Goal: Task Accomplishment & Management: Manage account settings

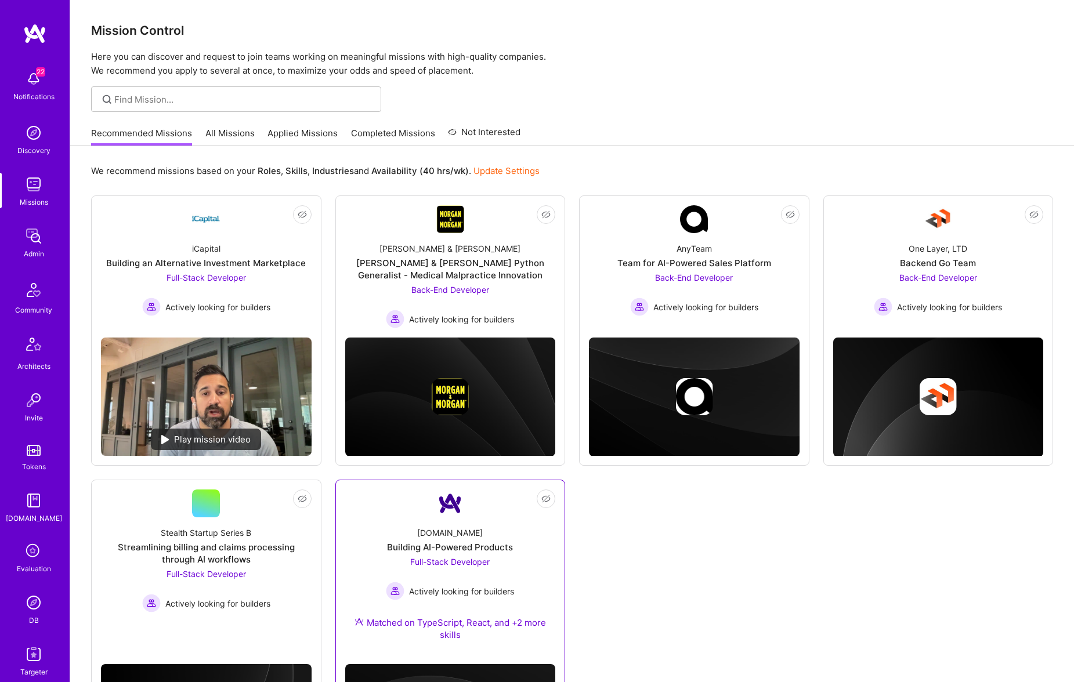
scroll to position [138, 0]
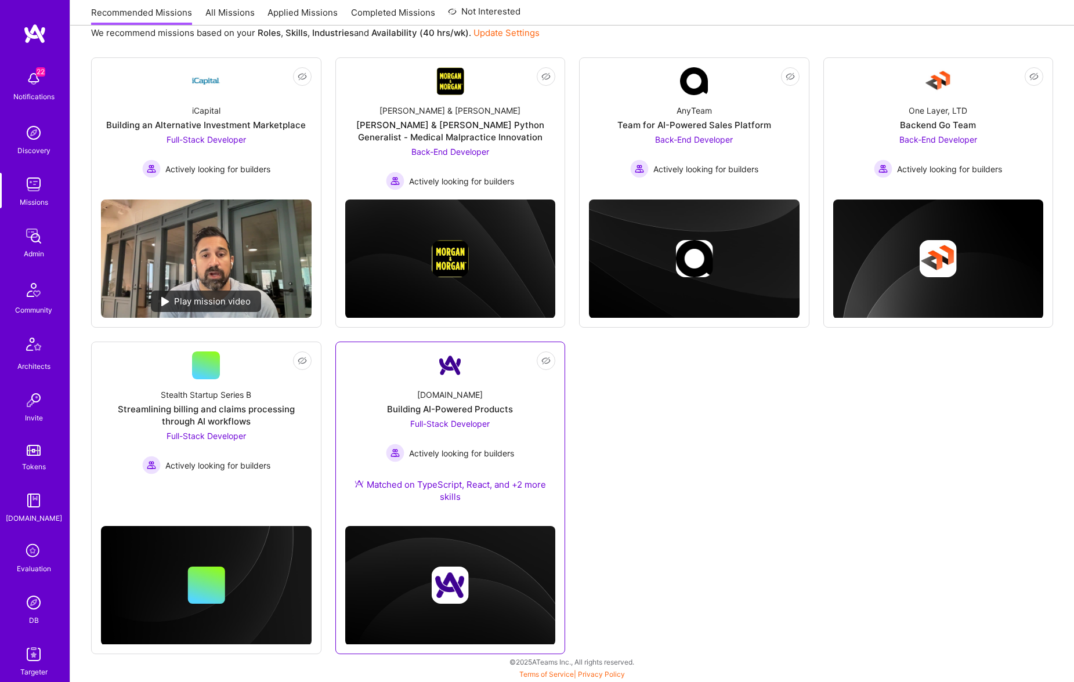
click at [477, 389] on div "A.Team Building AI-Powered Products Full-Stack Developer Actively looking for b…" at bounding box center [450, 448] width 211 height 138
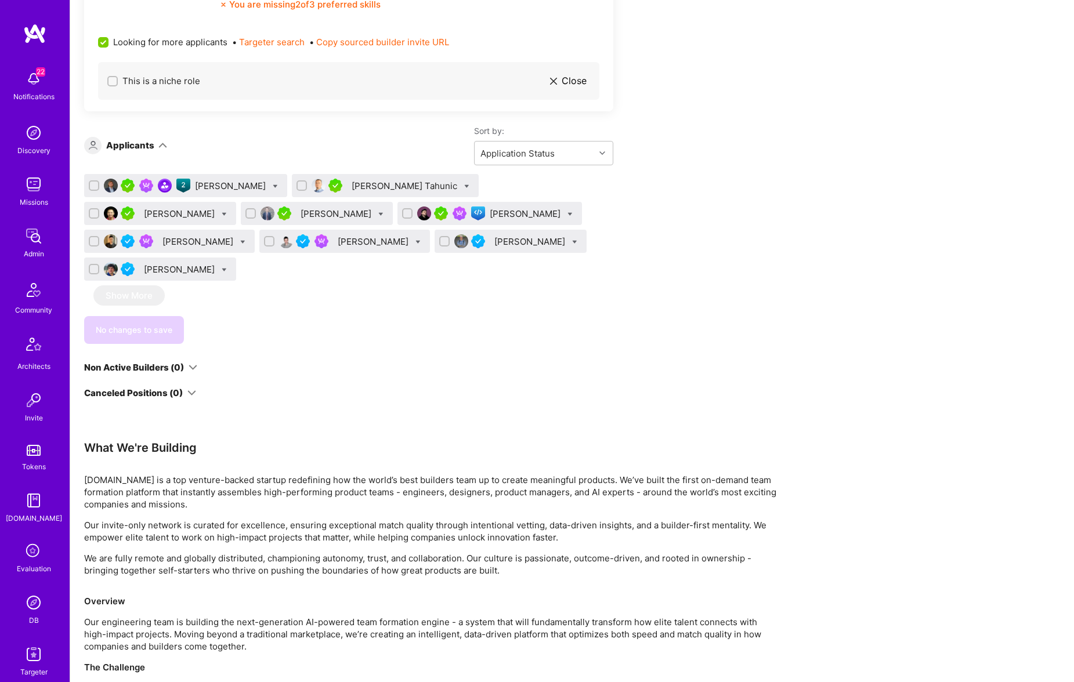
scroll to position [816, 0]
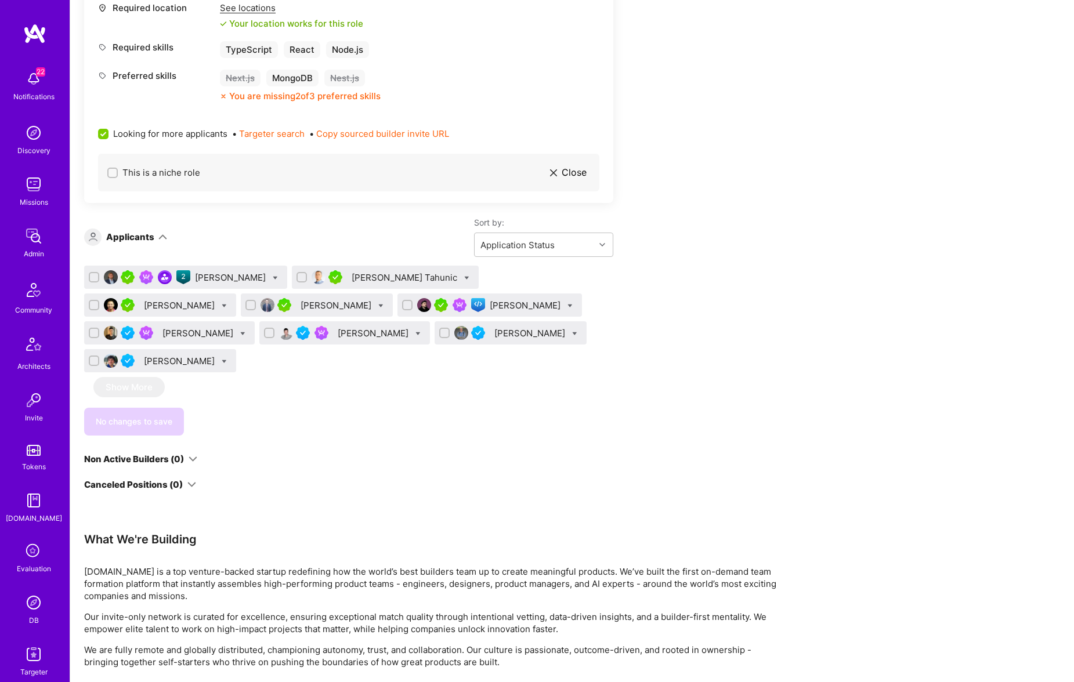
click at [213, 280] on div "[PERSON_NAME]" at bounding box center [231, 278] width 73 height 12
click at [273, 278] on icon at bounding box center [275, 278] width 5 height 5
checkbox input "true"
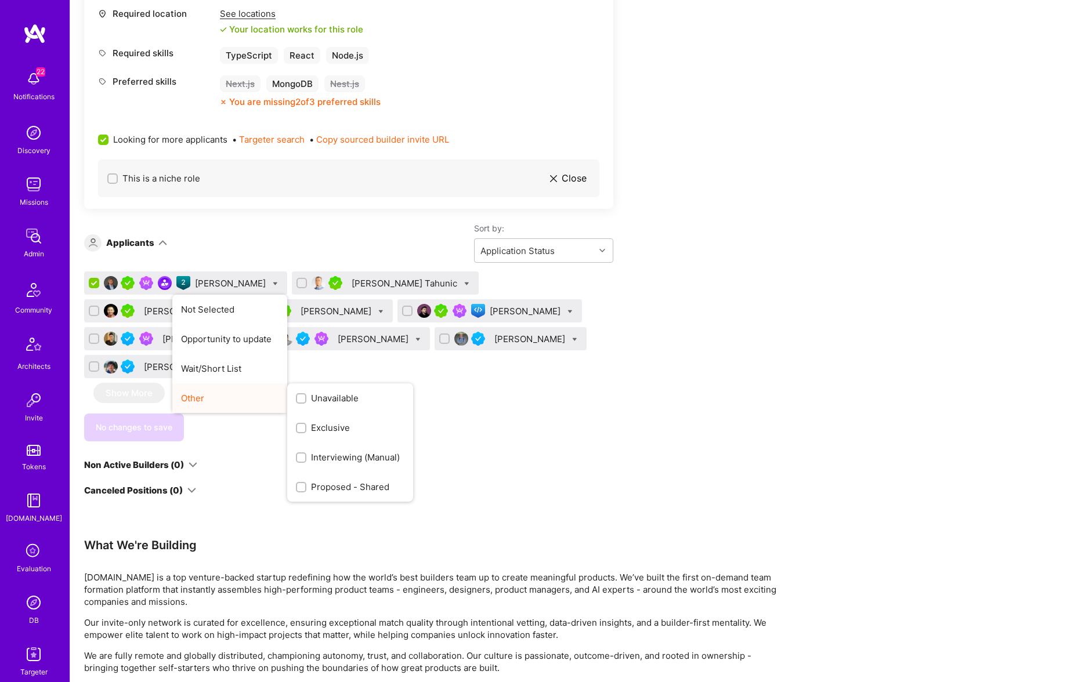
scroll to position [806, 0]
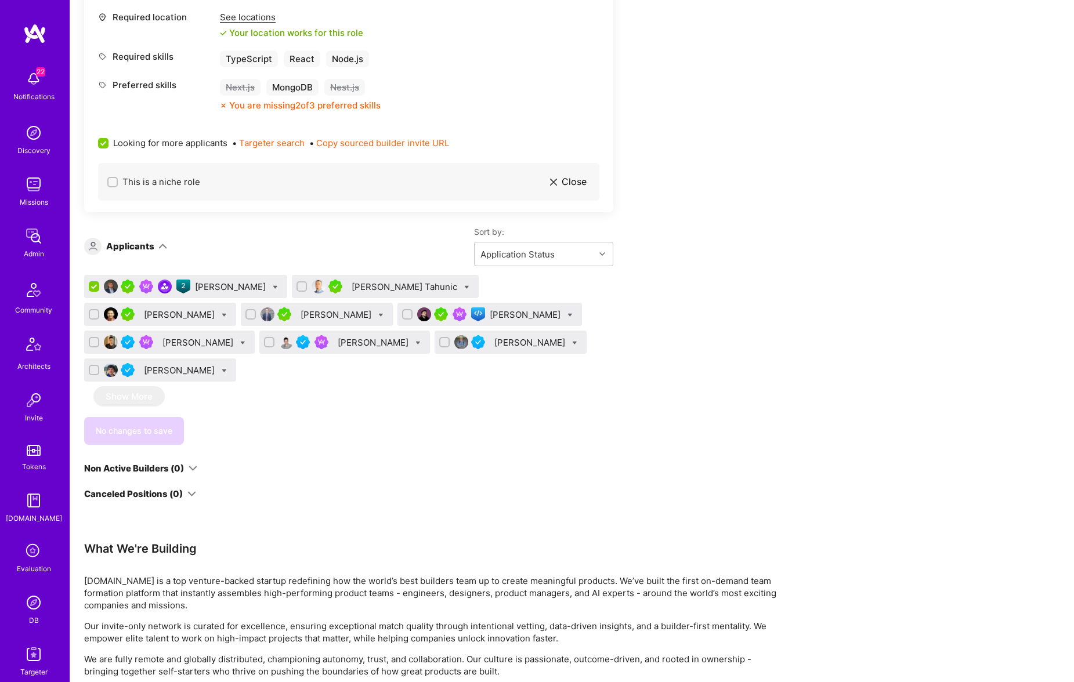
click at [648, 418] on div "Apply for a Mission Role We’re actively looking for builders. This is the best …" at bounding box center [432, 184] width 696 height 1538
click at [111, 287] on img at bounding box center [111, 287] width 14 height 14
click at [113, 287] on img at bounding box center [111, 287] width 14 height 14
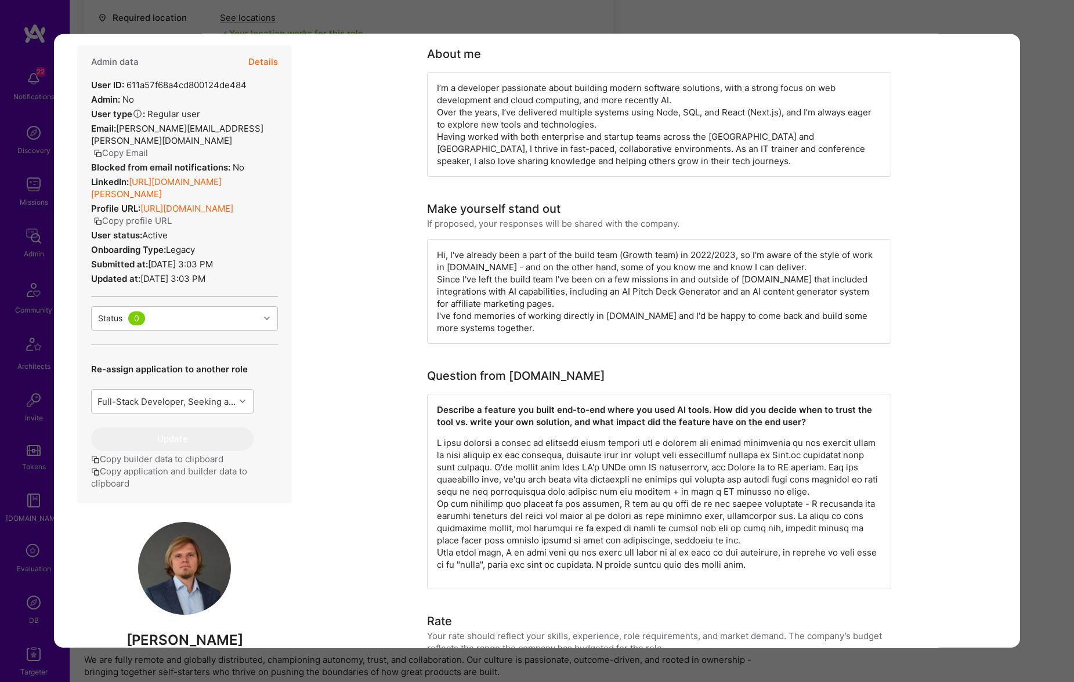
scroll to position [801, 0]
click at [1014, 24] on div "Application 1 of 9 Builder Missing Requirements Rate $ 67 - $ 84 User set $ 90 …" at bounding box center [537, 341] width 1074 height 682
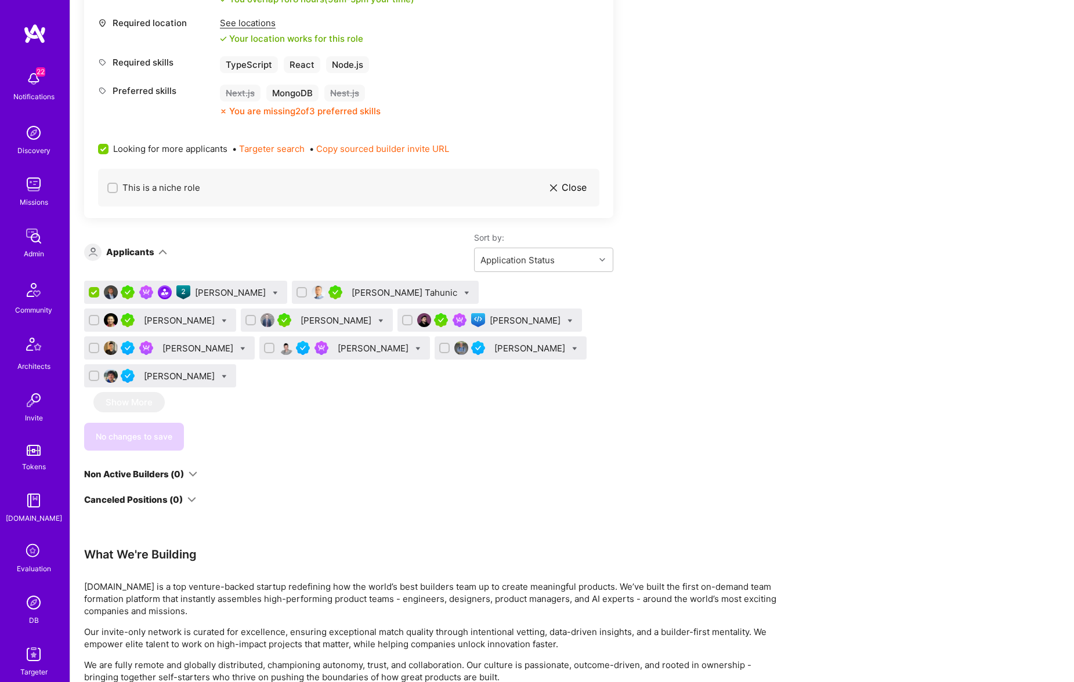
click at [417, 321] on img at bounding box center [424, 320] width 14 height 14
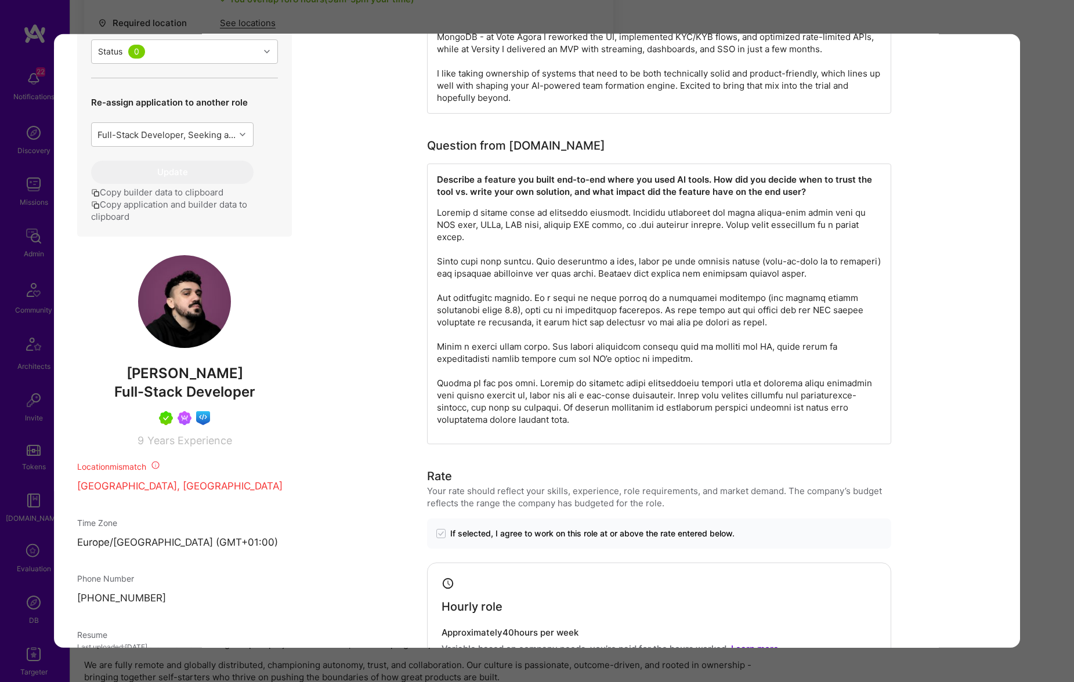
scroll to position [616, 0]
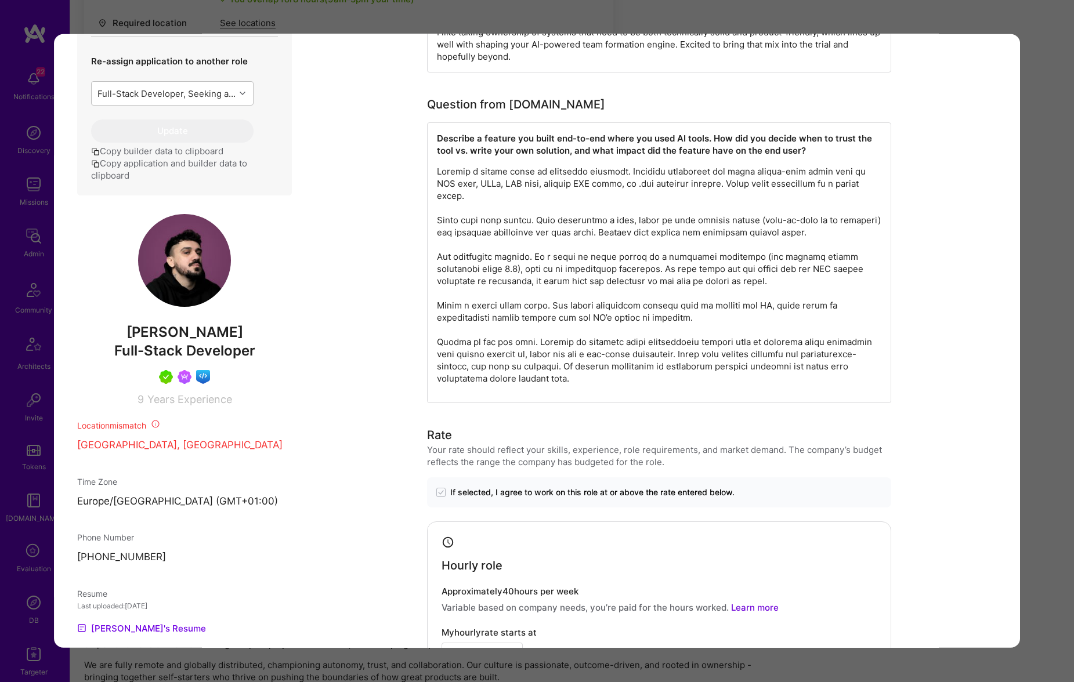
click at [1041, 122] on div "Application 5 of 9 Builder Missing Requirements Required Location See locations…" at bounding box center [537, 341] width 1074 height 682
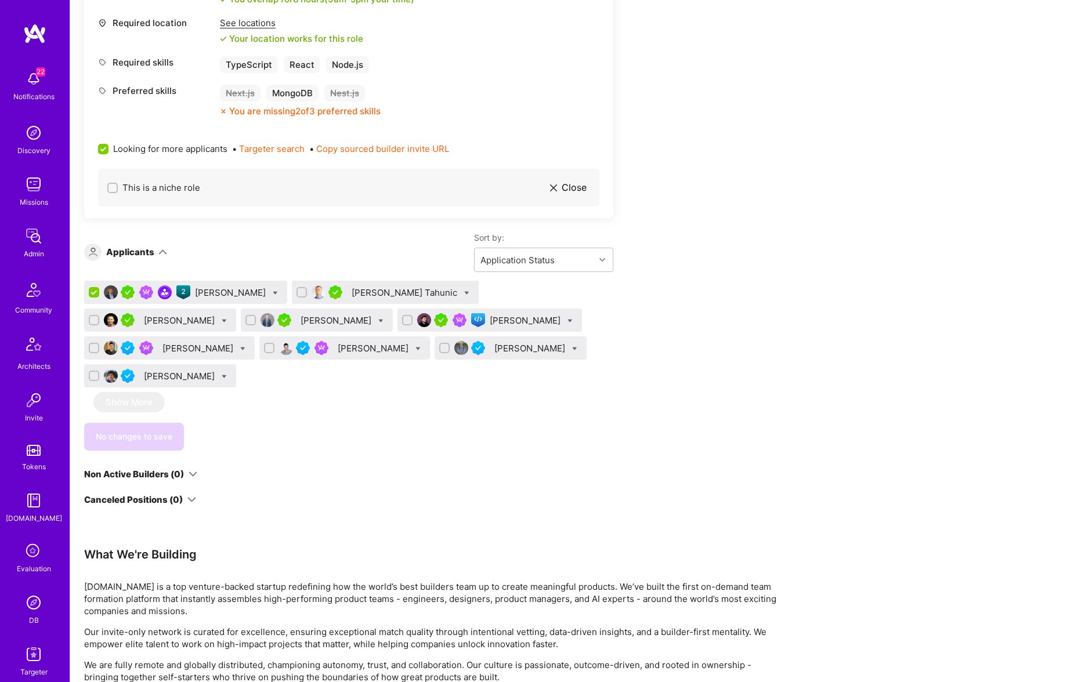
click at [118, 341] on img at bounding box center [111, 348] width 14 height 14
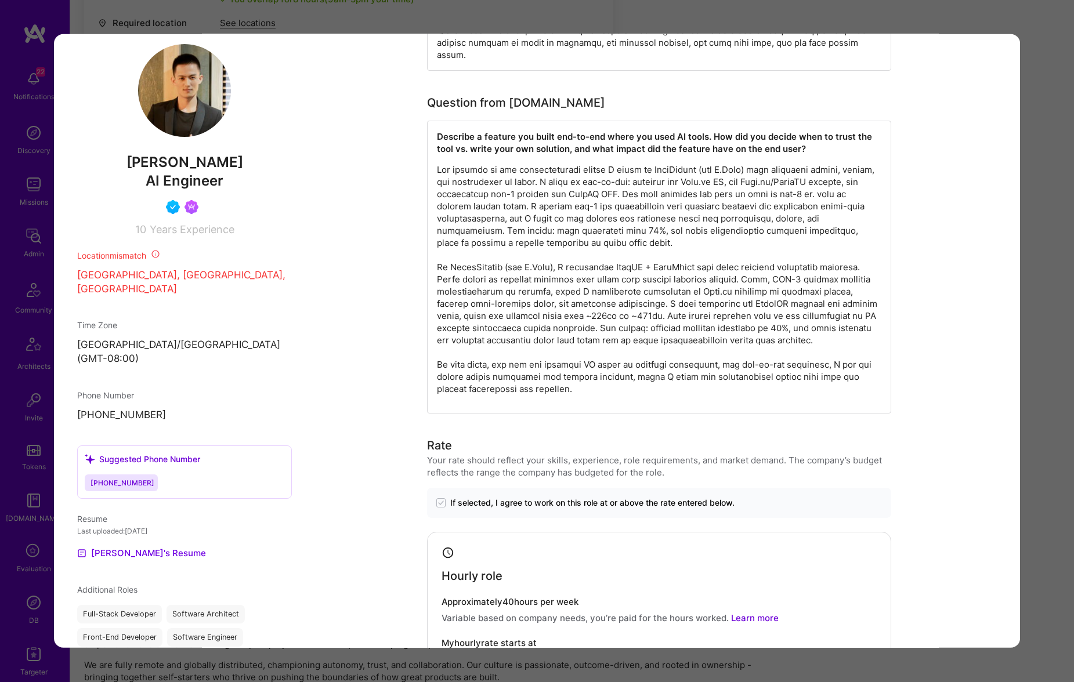
scroll to position [469, 0]
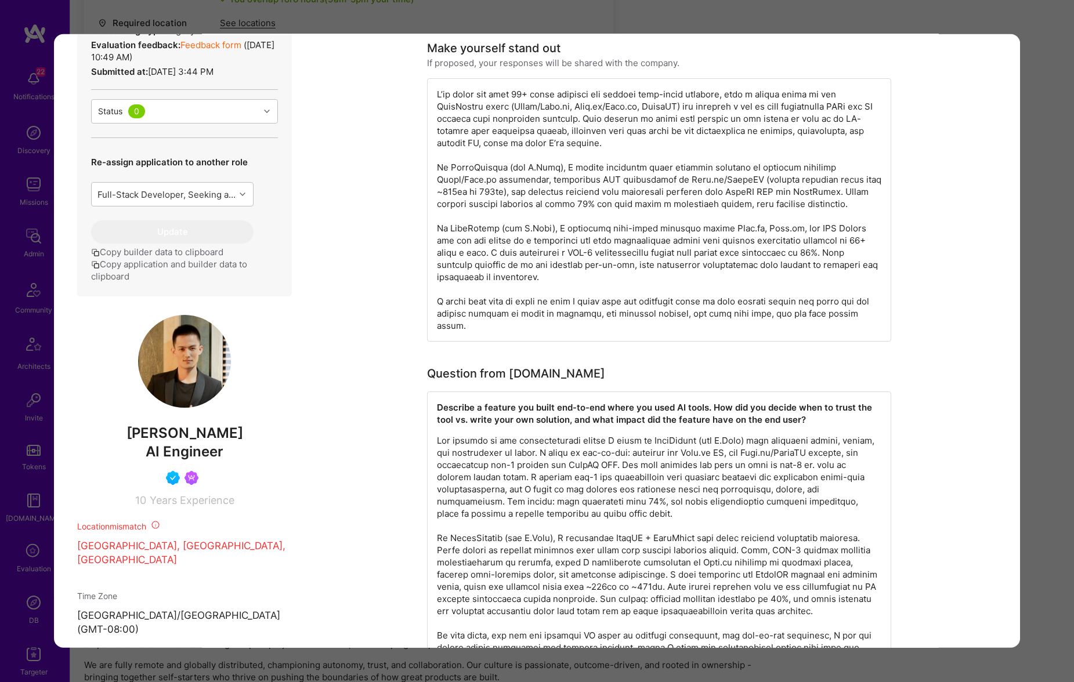
click at [1061, 191] on div "Application 6 of 9 Builder Missing Requirements Required Location See locations…" at bounding box center [537, 341] width 1074 height 682
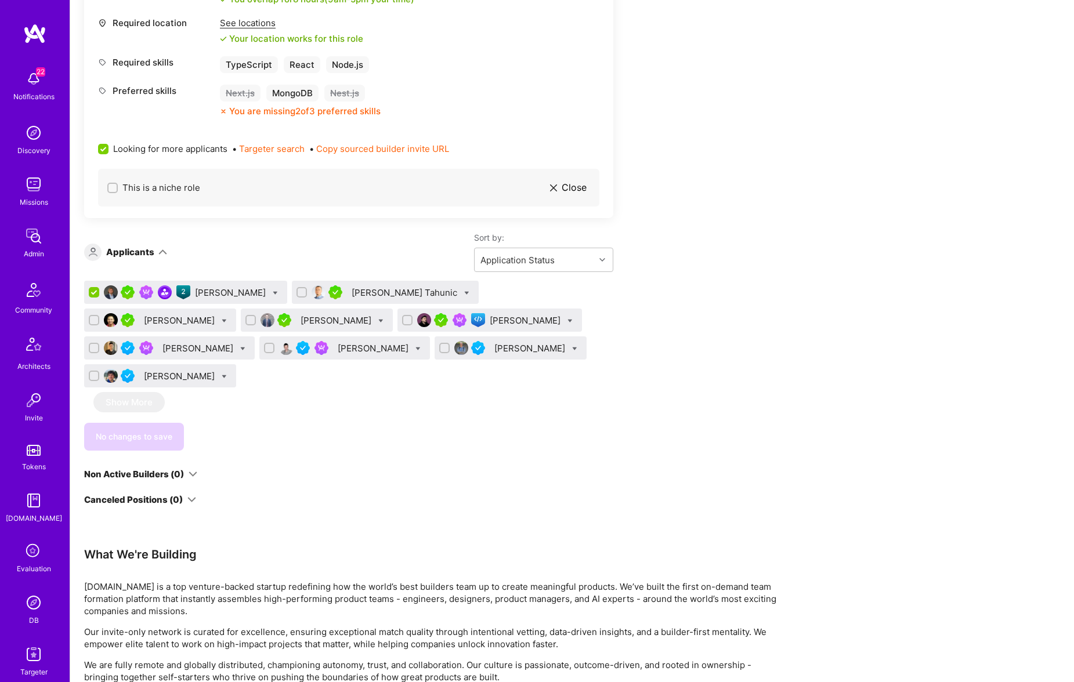
click at [279, 351] on img at bounding box center [286, 348] width 14 height 14
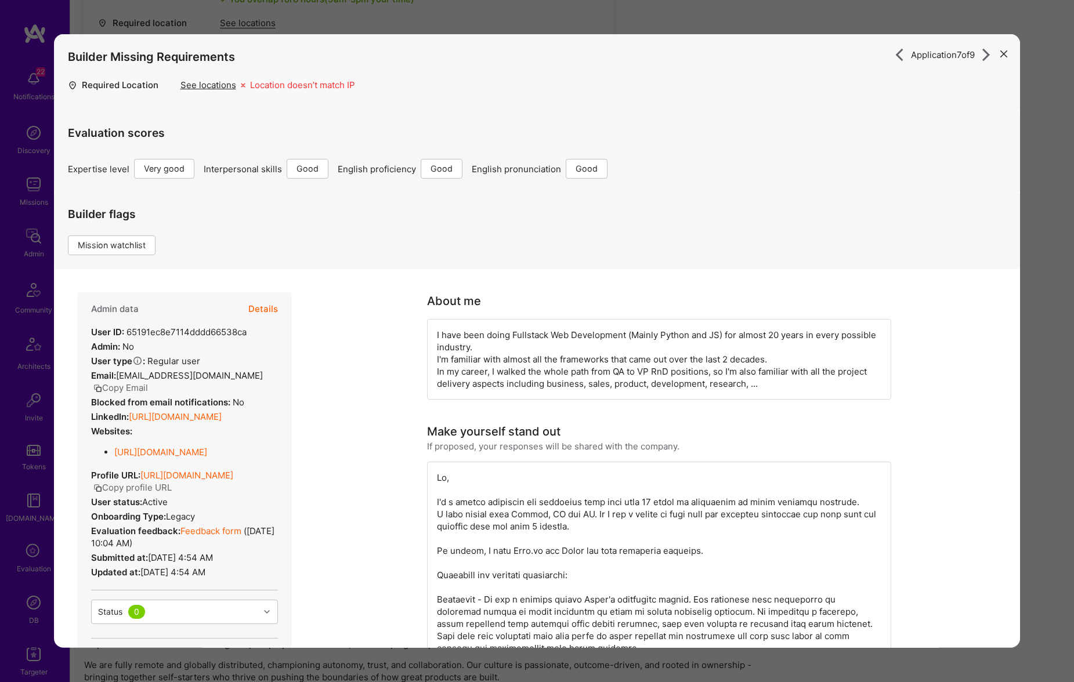
click at [1010, 56] on button "modal" at bounding box center [1004, 53] width 14 height 19
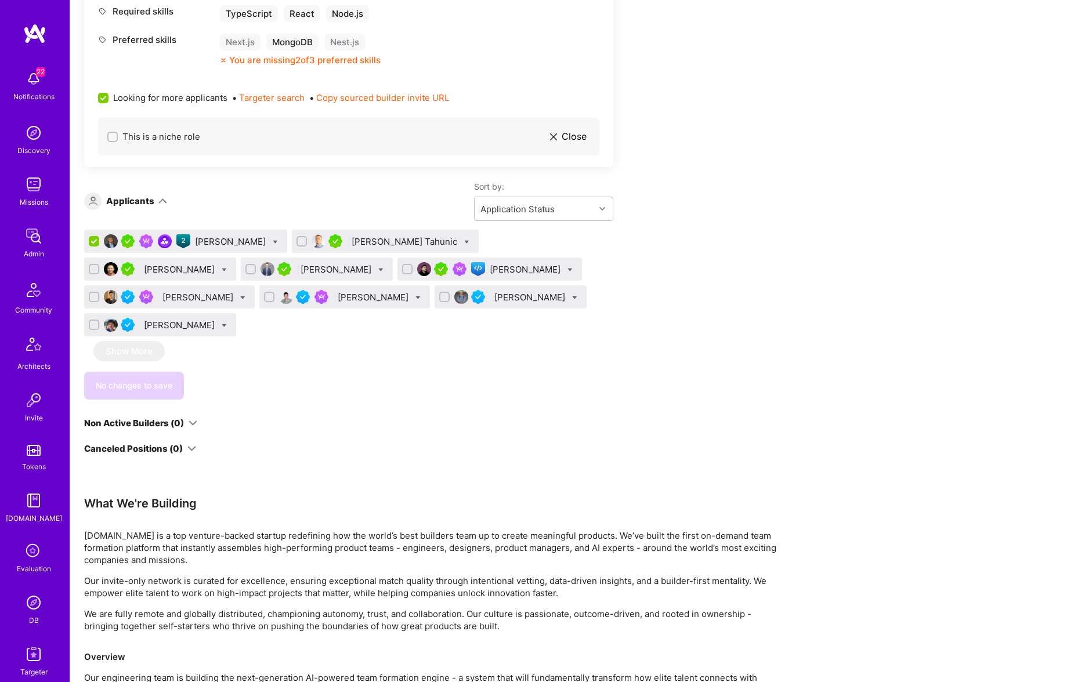
scroll to position [104, 0]
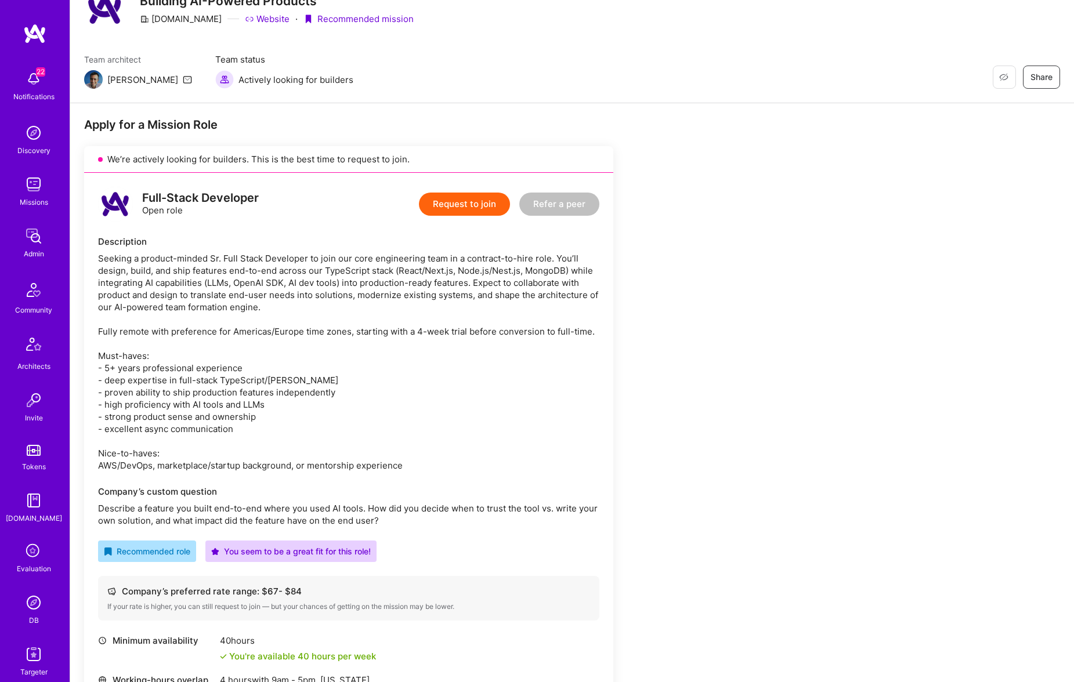
click at [574, 84] on div "Team architect Luis Team status Actively looking for builders Restore Not Inter…" at bounding box center [572, 70] width 976 height 35
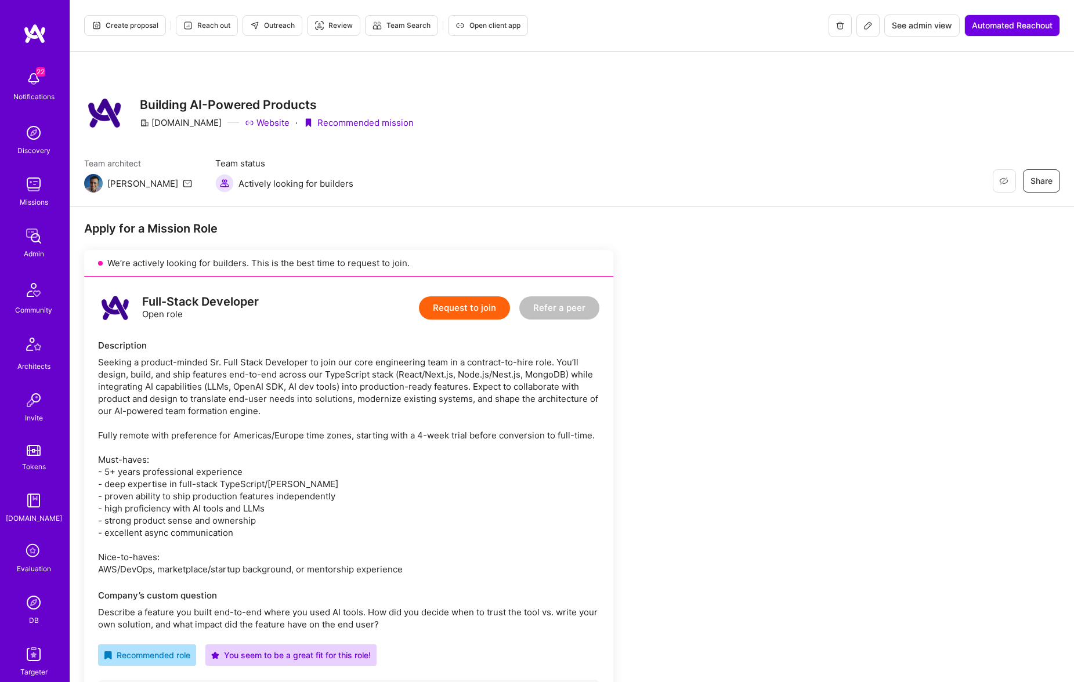
scroll to position [1, 0]
click at [871, 26] on button at bounding box center [867, 24] width 23 height 23
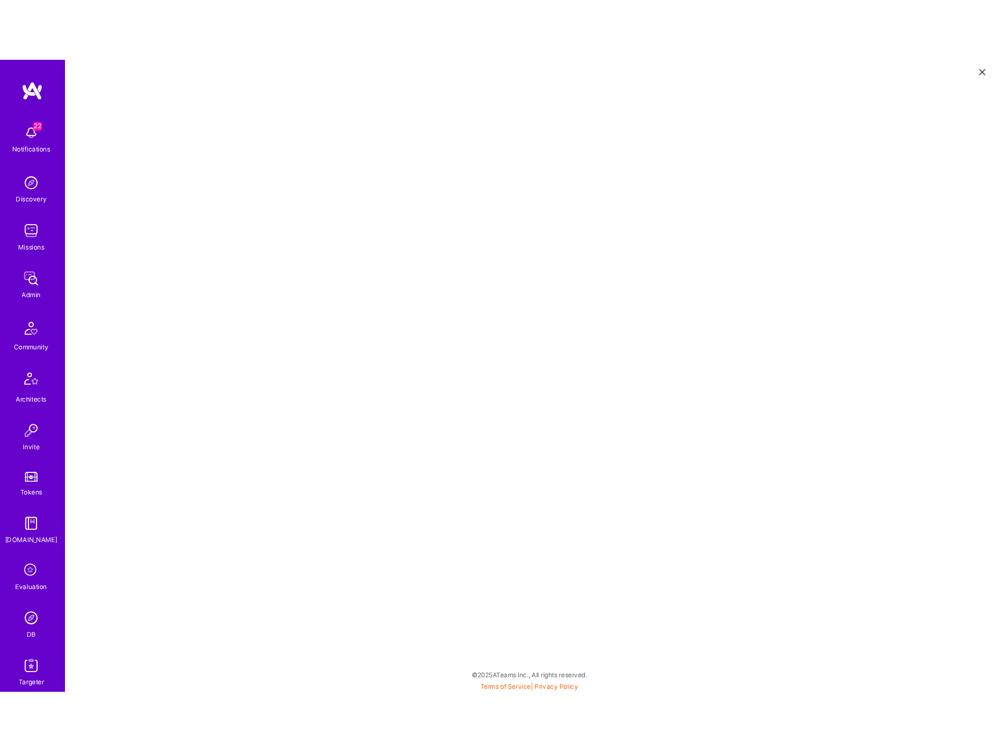
scroll to position [3, 0]
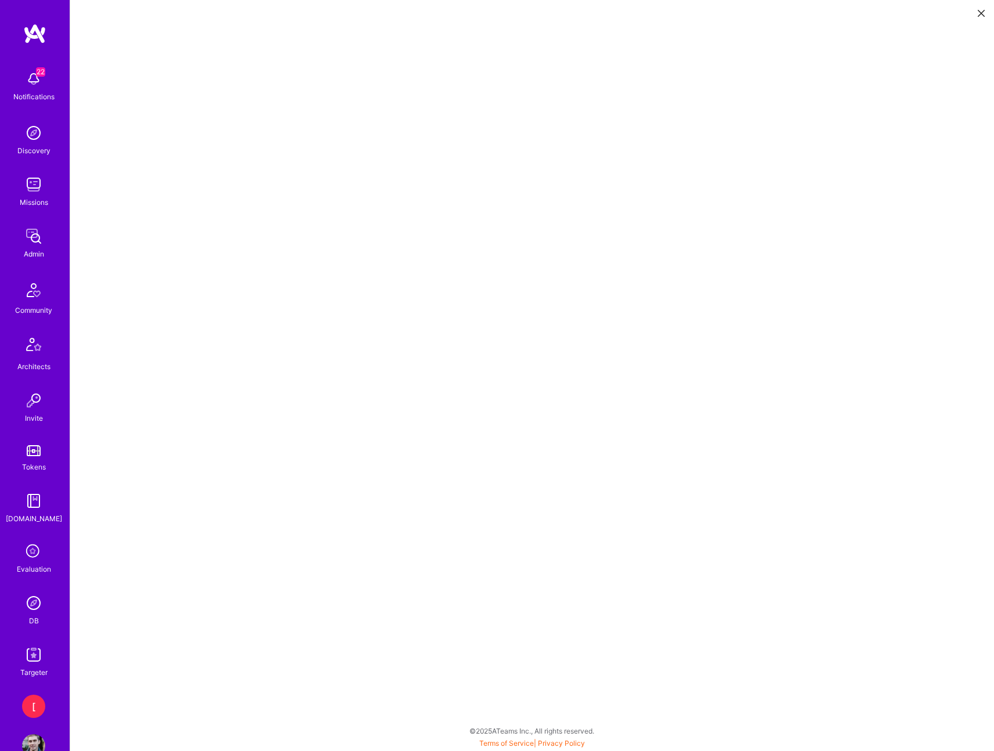
click at [978, 14] on icon at bounding box center [981, 13] width 7 height 7
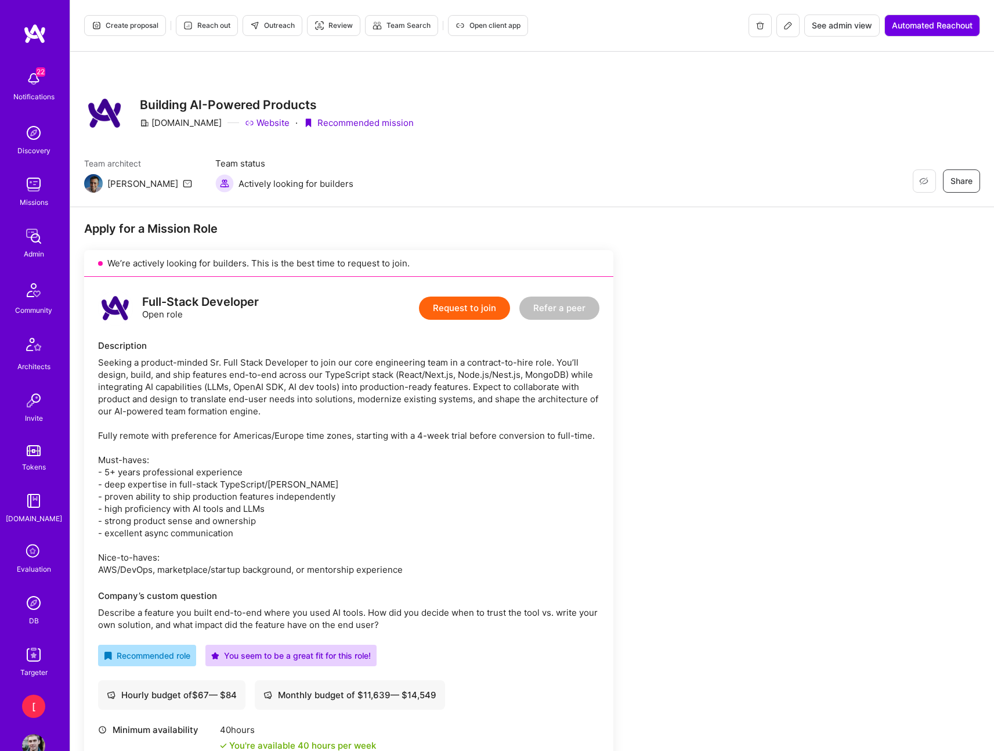
click at [501, 25] on span "Open client app" at bounding box center [487, 25] width 65 height 10
